Goal: Information Seeking & Learning: Learn about a topic

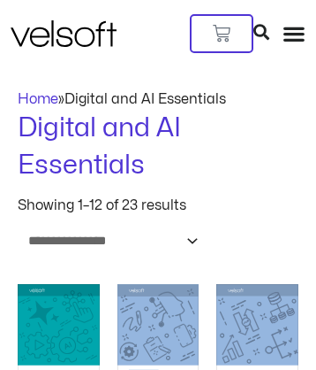
scroll to position [2859, 0]
